Goal: Information Seeking & Learning: Understand process/instructions

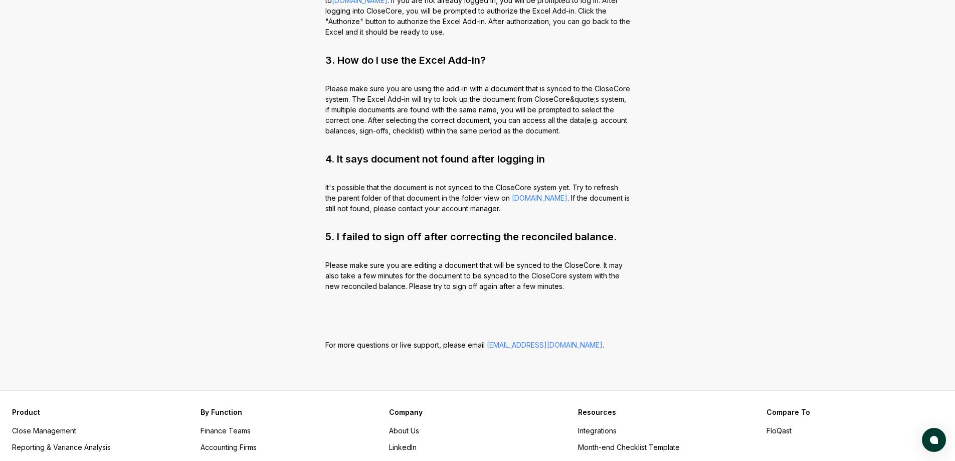
scroll to position [228, 0]
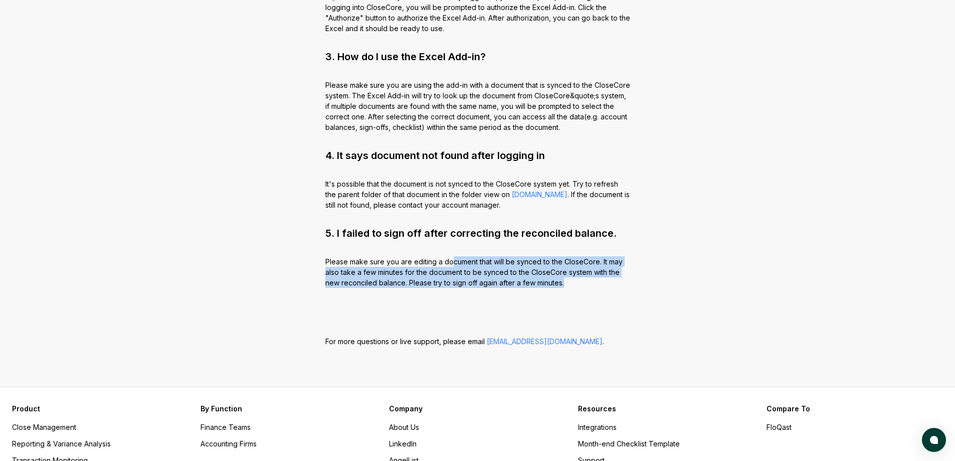
drag, startPoint x: 451, startPoint y: 261, endPoint x: 530, endPoint y: 289, distance: 83.4
click at [530, 289] on div "CloseCore Excel Add-in Documentation 1. Do I need a CloseCore subscription to u…" at bounding box center [477, 98] width 401 height 578
drag, startPoint x: 532, startPoint y: 287, endPoint x: 526, endPoint y: 245, distance: 42.5
click at [526, 245] on div "CloseCore Excel Add-in Documentation 1. Do I need a CloseCore subscription to u…" at bounding box center [477, 98] width 401 height 578
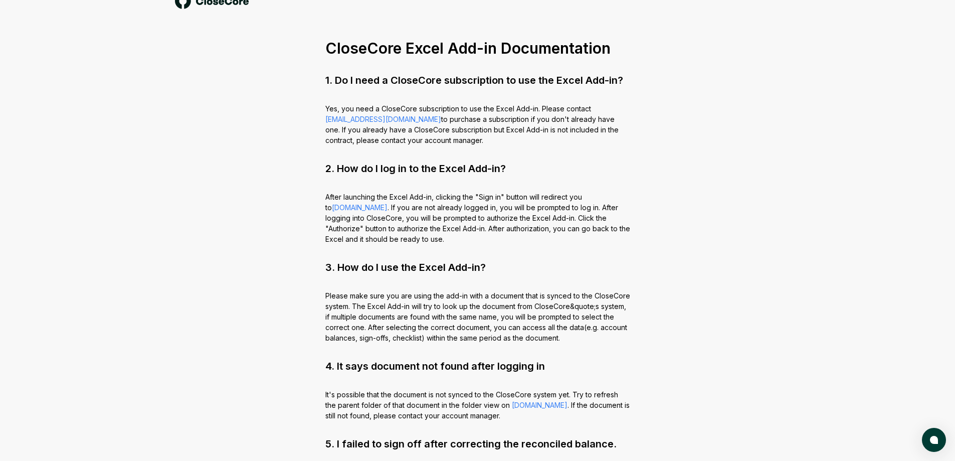
scroll to position [0, 0]
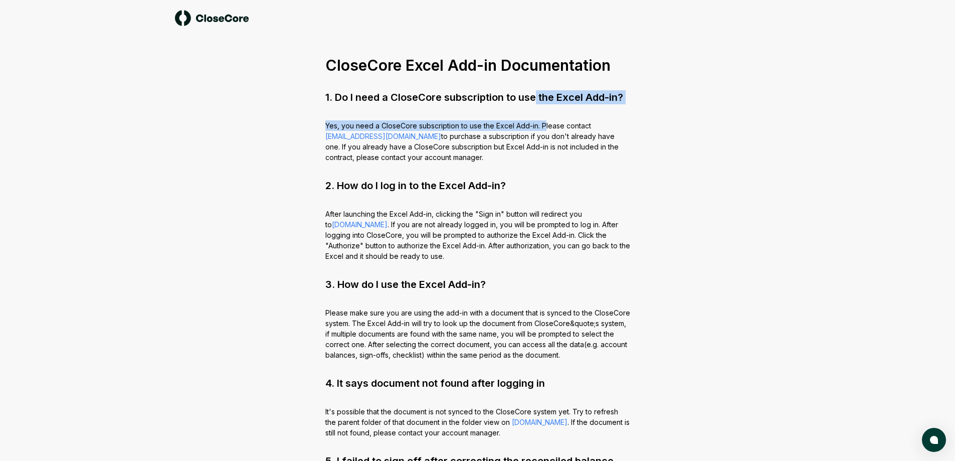
drag, startPoint x: 536, startPoint y: 94, endPoint x: 546, endPoint y: 131, distance: 38.4
click at [546, 130] on div "CloseCore Excel Add-in Documentation 1. Do I need a CloseCore subscription to u…" at bounding box center [477, 325] width 401 height 578
click at [546, 131] on p "Yes, you need a CloseCore subscription to use the Excel Add-in. Please contact …" at bounding box center [477, 141] width 305 height 42
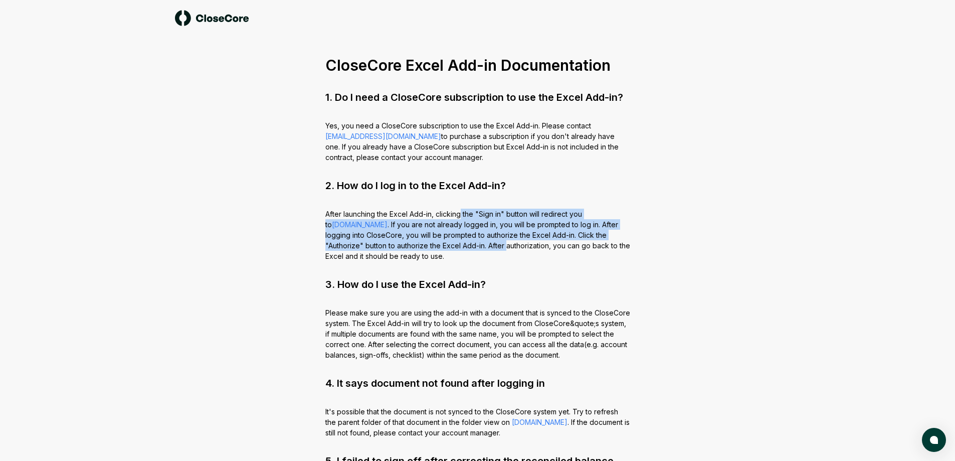
drag, startPoint x: 461, startPoint y: 223, endPoint x: 467, endPoint y: 247, distance: 25.2
click at [467, 247] on p "After launching the Excel Add-in, clicking the "Sign in" button will redirect y…" at bounding box center [477, 235] width 305 height 53
click at [467, 246] on p "After launching the Excel Add-in, clicking the "Sign in" button will redirect y…" at bounding box center [477, 235] width 305 height 53
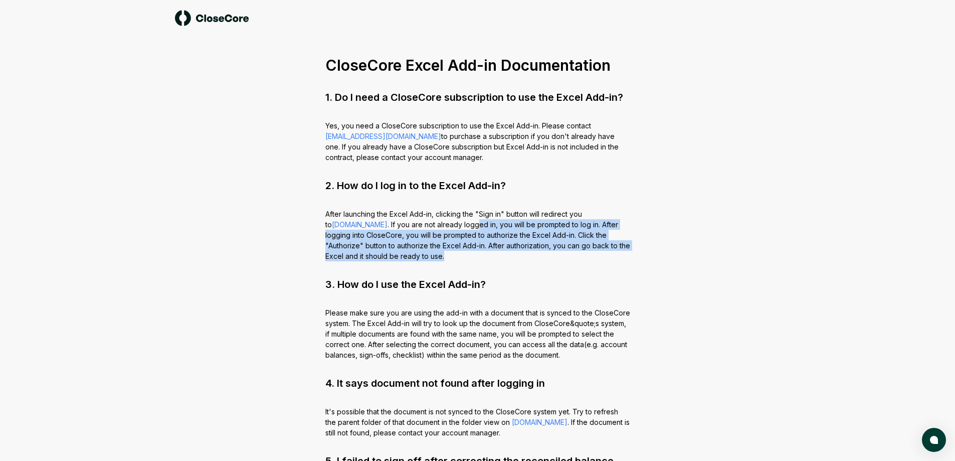
drag, startPoint x: 465, startPoint y: 257, endPoint x: 467, endPoint y: 227, distance: 30.6
click at [467, 227] on p "After launching the Excel Add-in, clicking the "Sign in" button will redirect y…" at bounding box center [477, 235] width 305 height 53
drag, startPoint x: 464, startPoint y: 240, endPoint x: 463, endPoint y: 254, distance: 14.1
click at [463, 253] on p "After launching the Excel Add-in, clicking the "Sign in" button will redirect y…" at bounding box center [477, 235] width 305 height 53
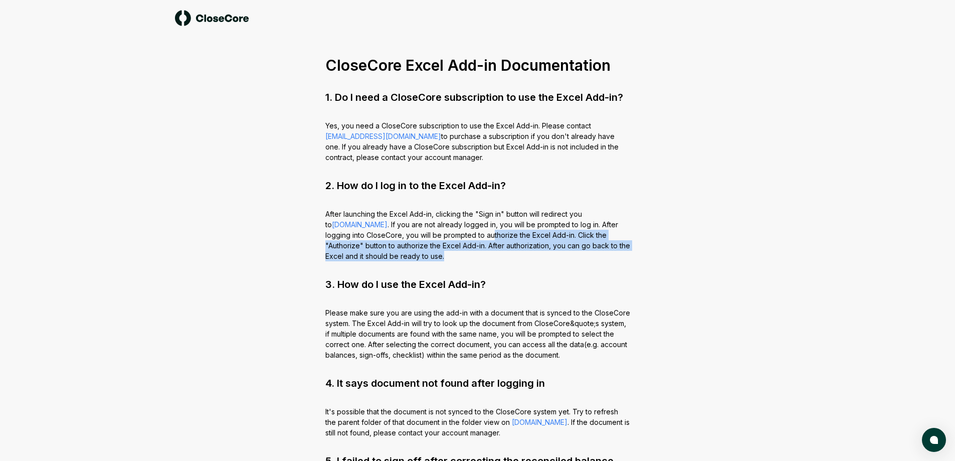
drag, startPoint x: 463, startPoint y: 254, endPoint x: 514, endPoint y: 212, distance: 65.8
click at [463, 253] on p "After launching the Excel Add-in, clicking the "Sign in" button will redirect y…" at bounding box center [477, 235] width 305 height 53
